Goal: Information Seeking & Learning: Learn about a topic

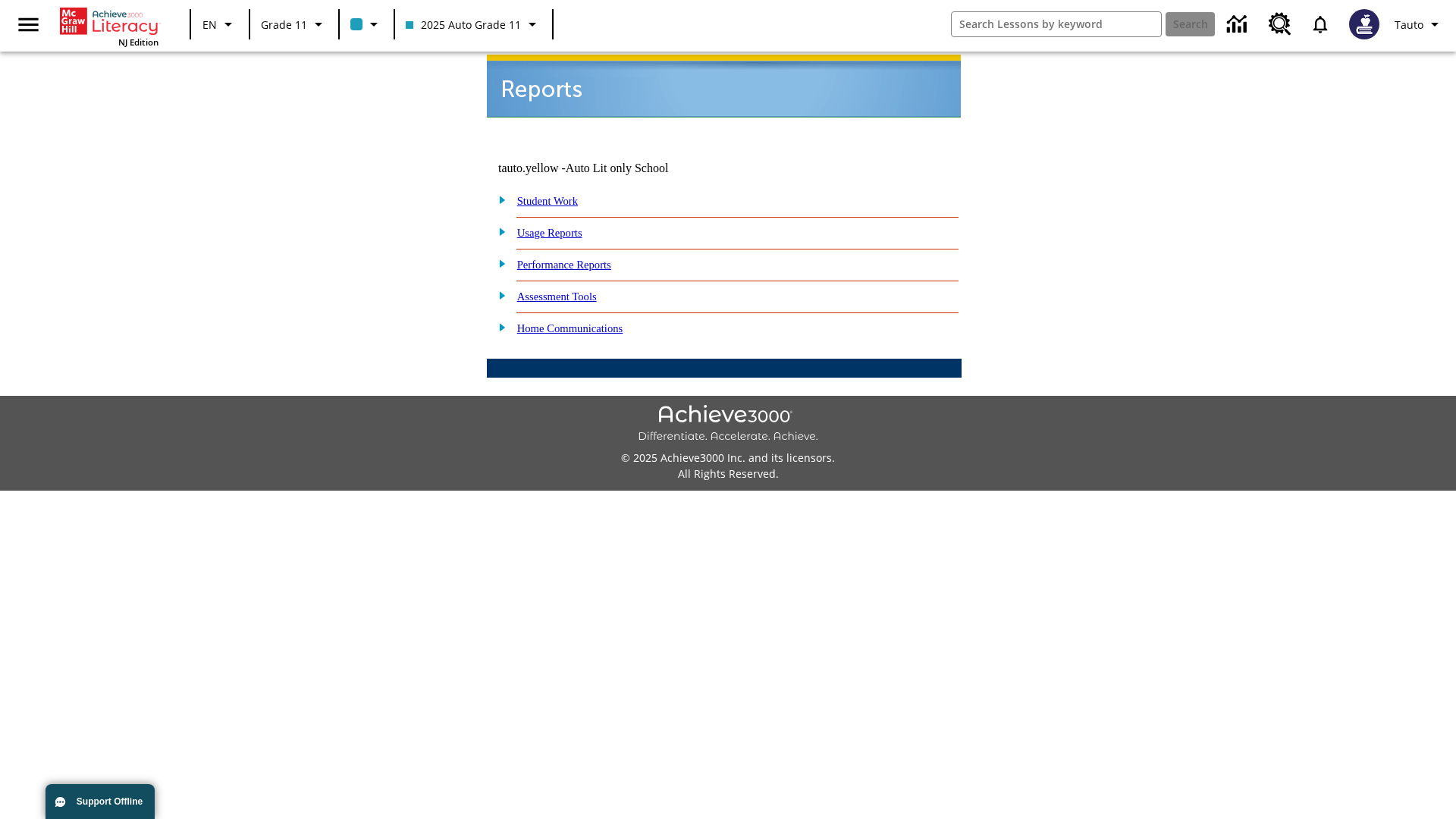
click at [561, 227] on link "Usage Reports" at bounding box center [549, 233] width 65 height 12
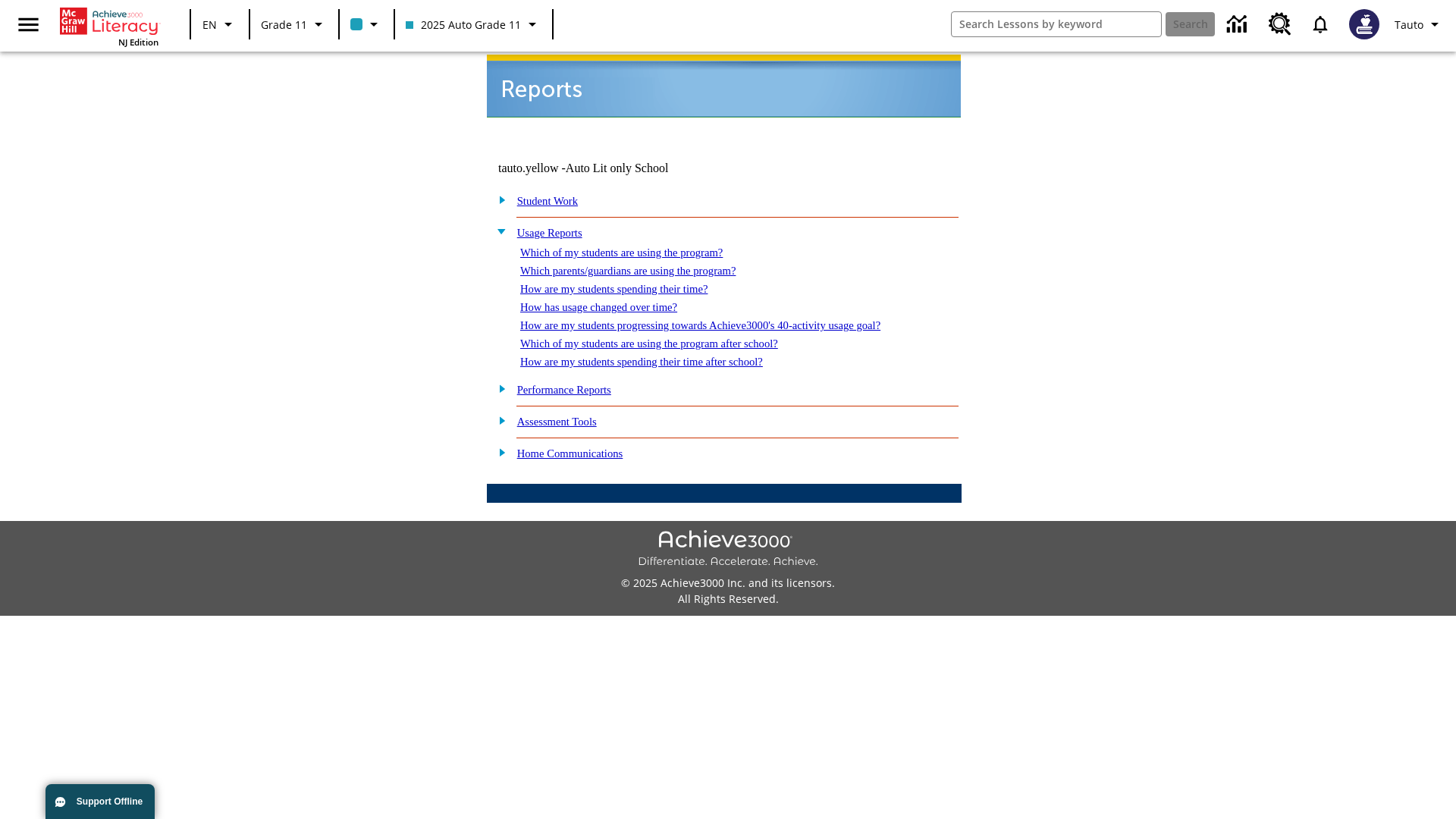
click at [637, 246] on link "Which of my students are using the program?" at bounding box center [622, 252] width 203 height 12
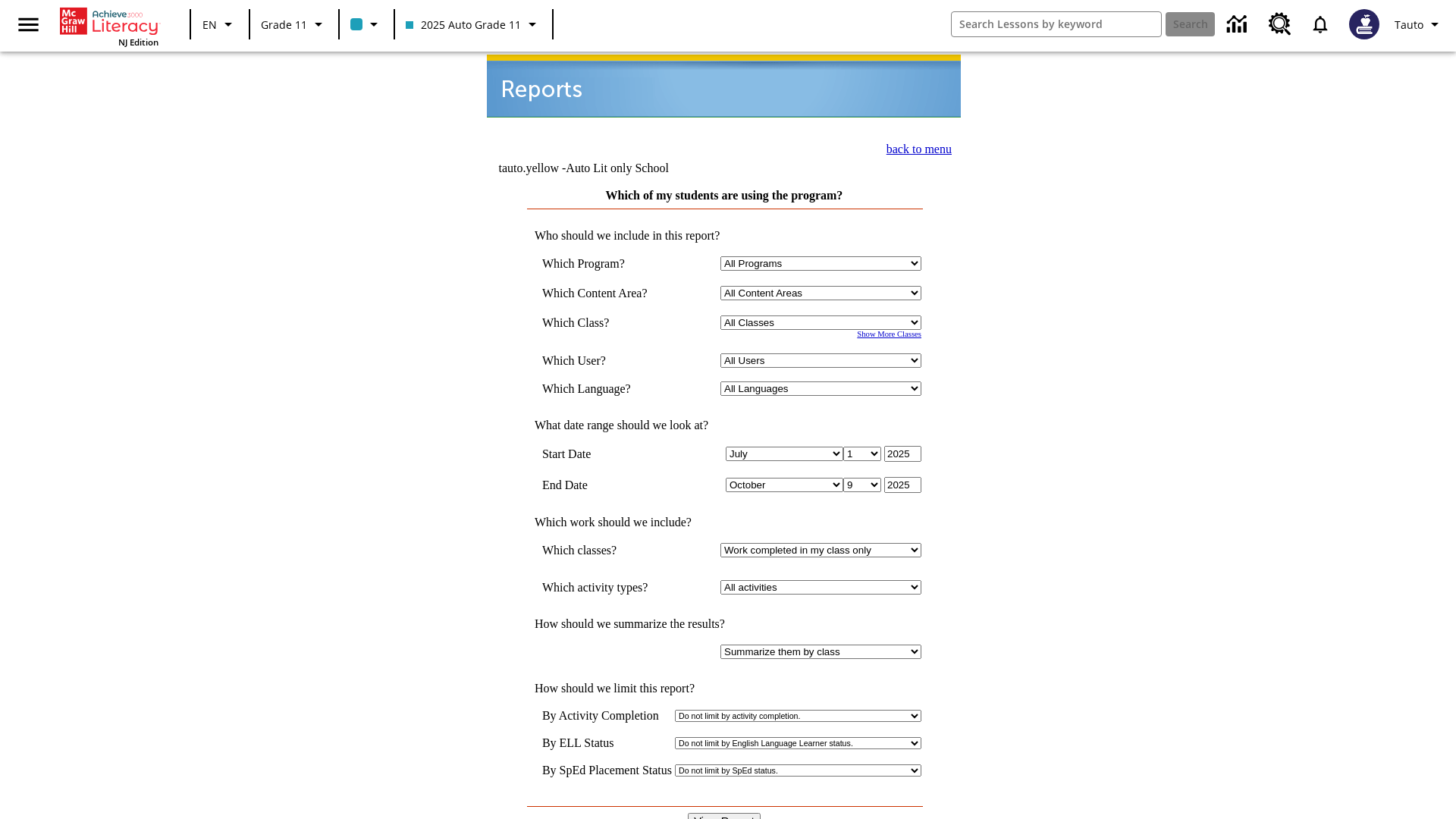
click at [725, 813] on input "View Report" at bounding box center [724, 821] width 72 height 17
click at [915, 147] on link "back to menu" at bounding box center [919, 149] width 65 height 13
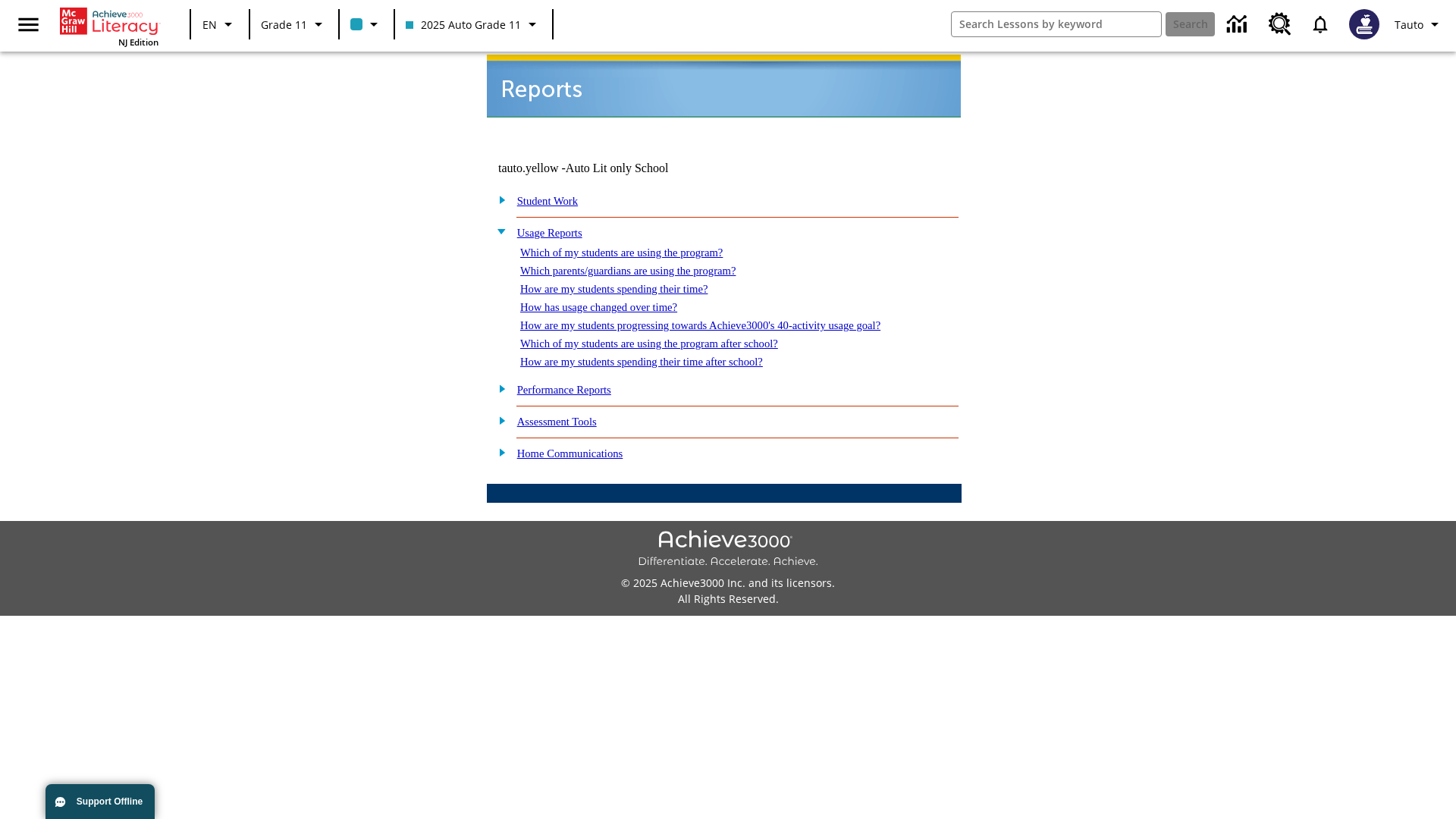
click at [628, 283] on link "How are my students spending their time?" at bounding box center [614, 289] width 187 height 12
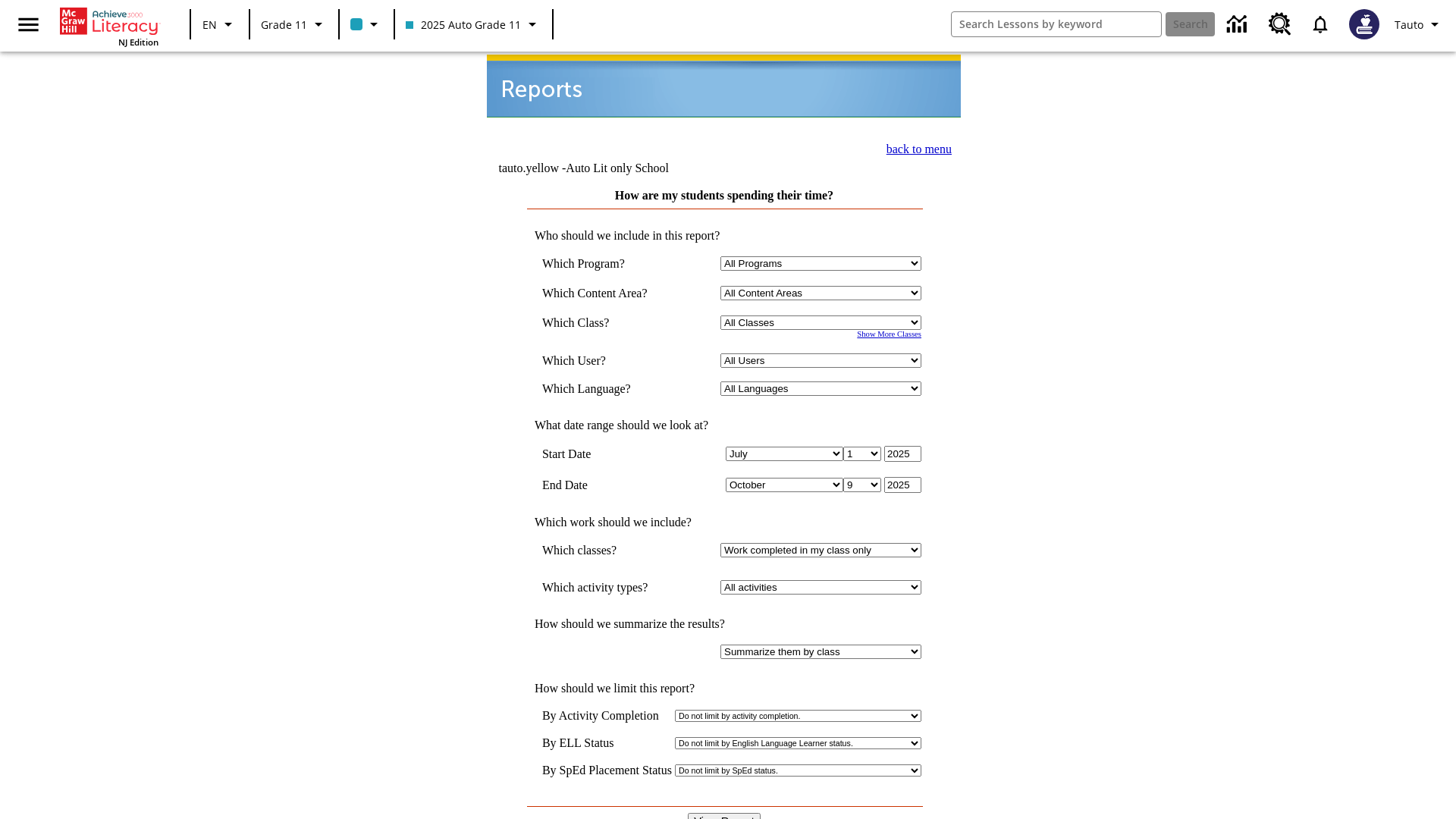
click at [915, 147] on link "back to menu" at bounding box center [919, 149] width 65 height 13
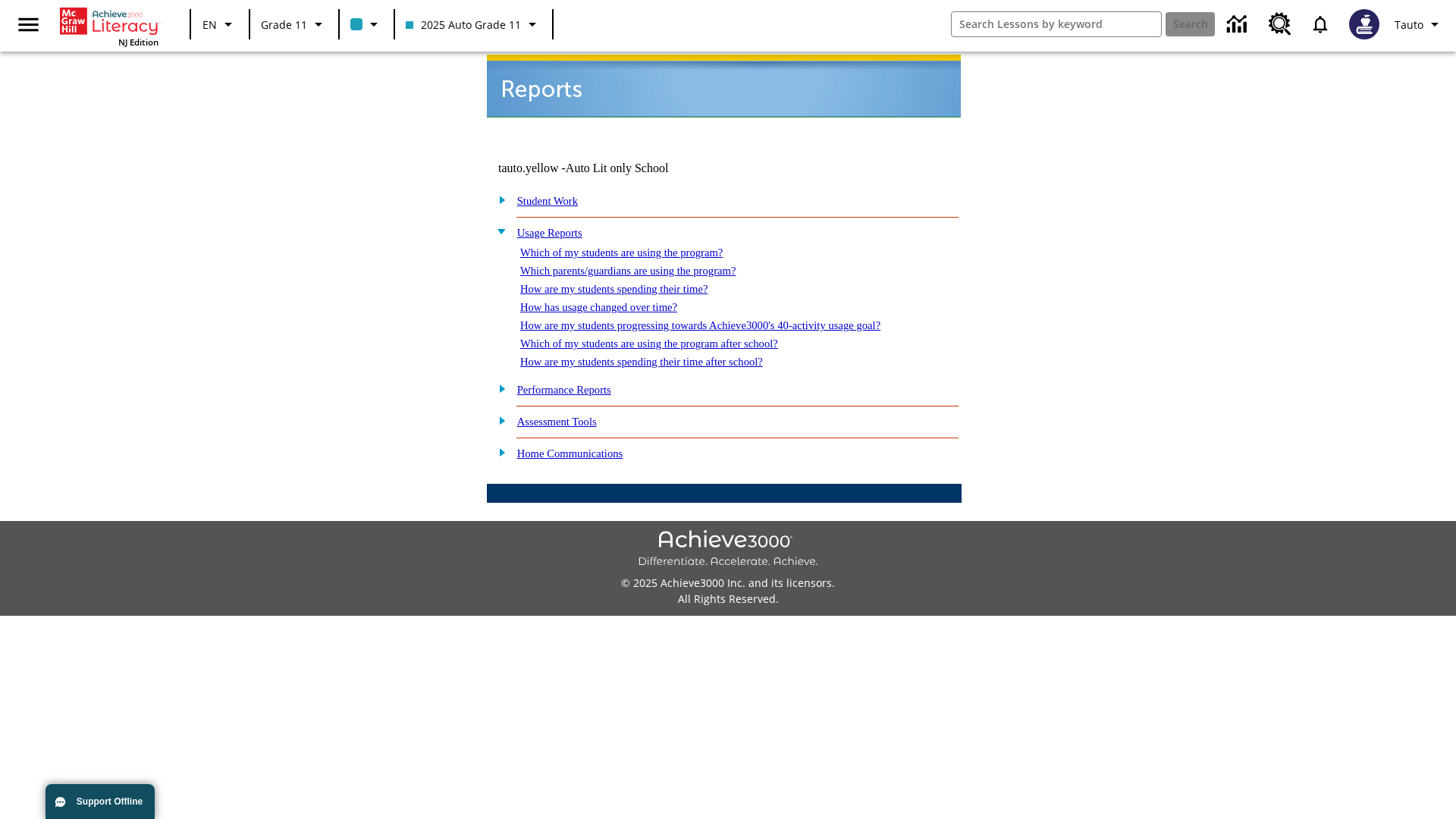
click at [660, 356] on link "How are my students spending their time after school?" at bounding box center [642, 361] width 243 height 12
